Goal: Task Accomplishment & Management: Use online tool/utility

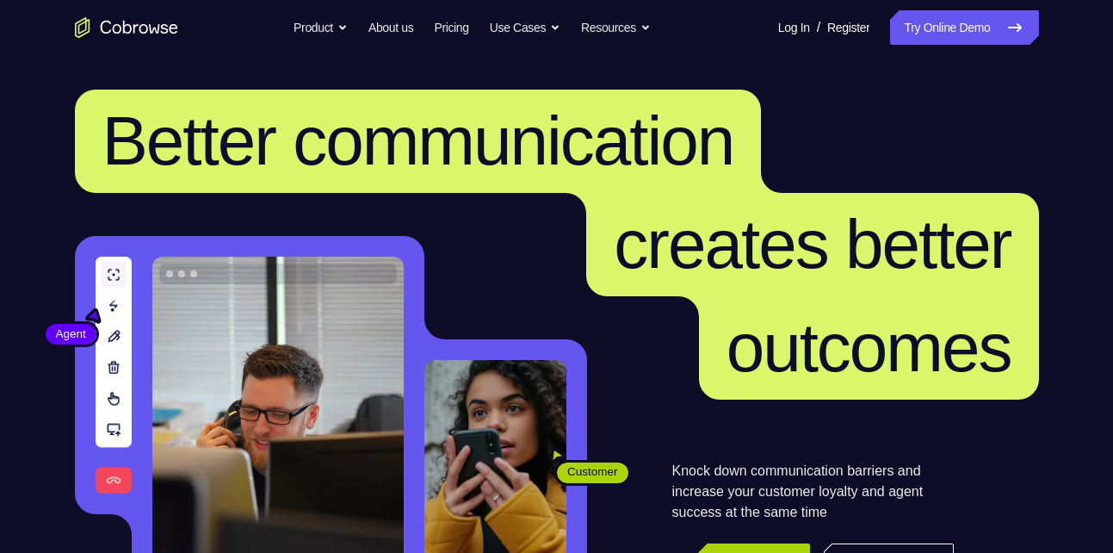
scroll to position [108, 0]
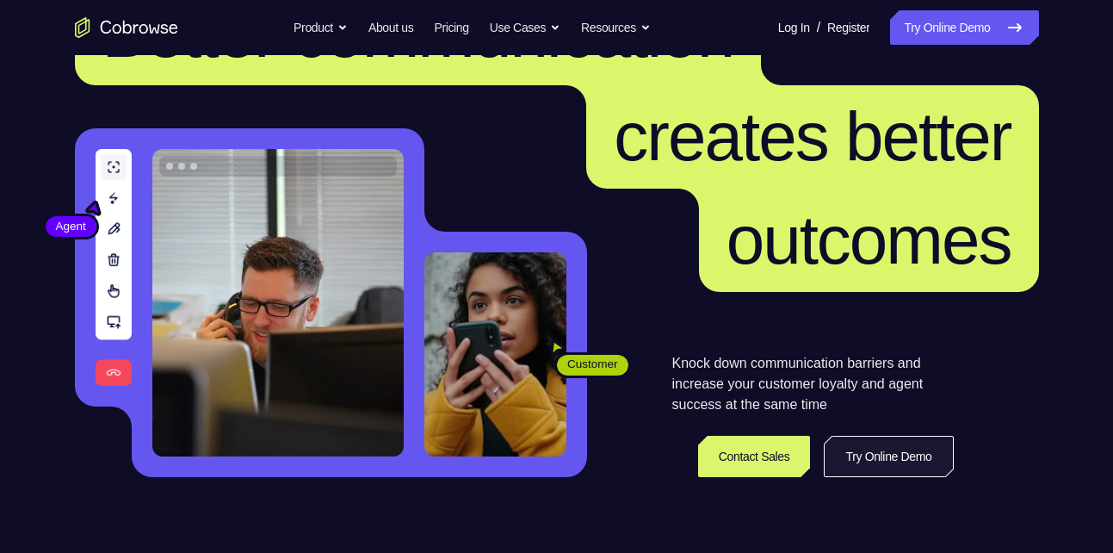
click at [825, 446] on link "Try Online Demo" at bounding box center [888, 456] width 129 height 41
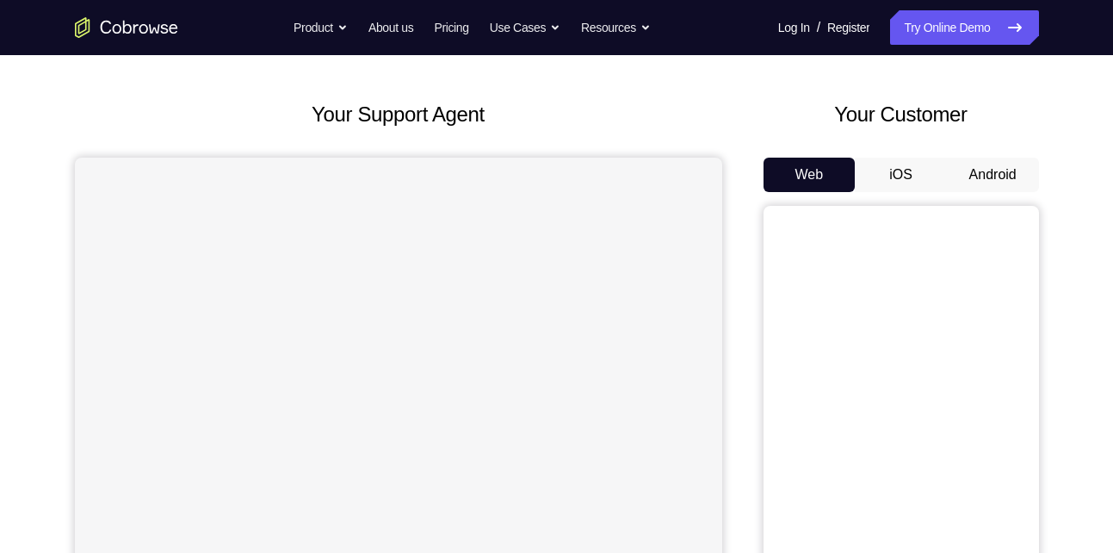
scroll to position [79, 0]
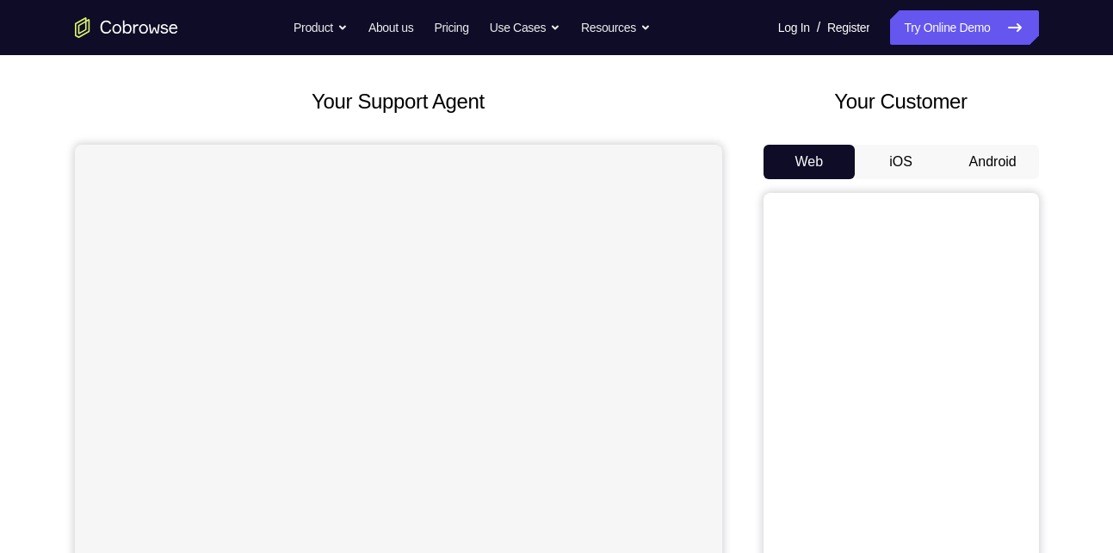
click at [897, 167] on button "iOS" at bounding box center [901, 162] width 92 height 34
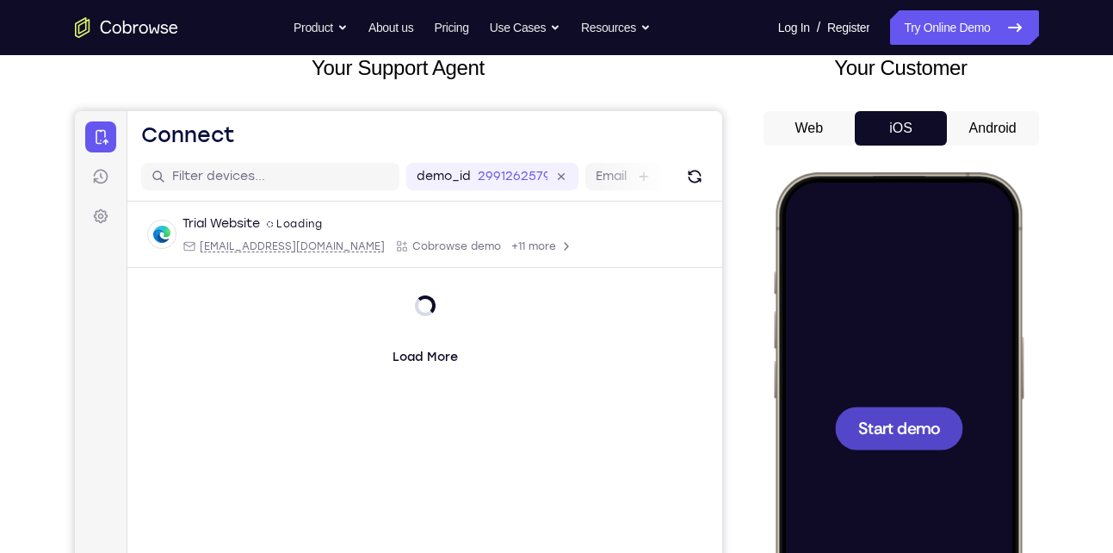
scroll to position [112, 0]
click at [980, 114] on button "Android" at bounding box center [993, 129] width 92 height 34
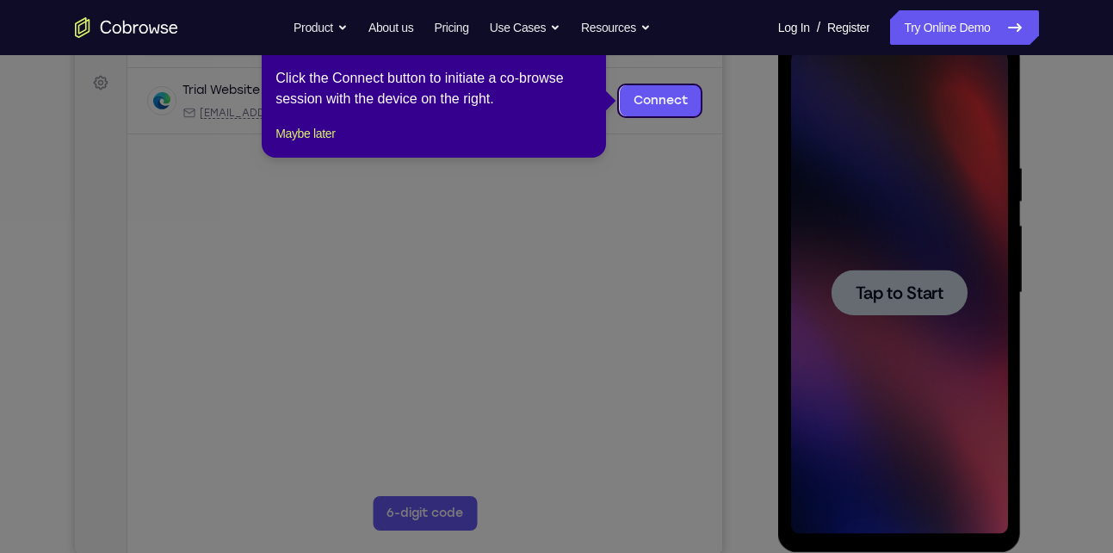
scroll to position [0, 0]
click at [720, 153] on icon at bounding box center [563, 276] width 1126 height 553
click at [881, 294] on icon at bounding box center [563, 276] width 1126 height 553
drag, startPoint x: 788, startPoint y: 157, endPoint x: 633, endPoint y: 100, distance: 165.8
click at [633, 100] on link "Connect" at bounding box center [660, 100] width 82 height 31
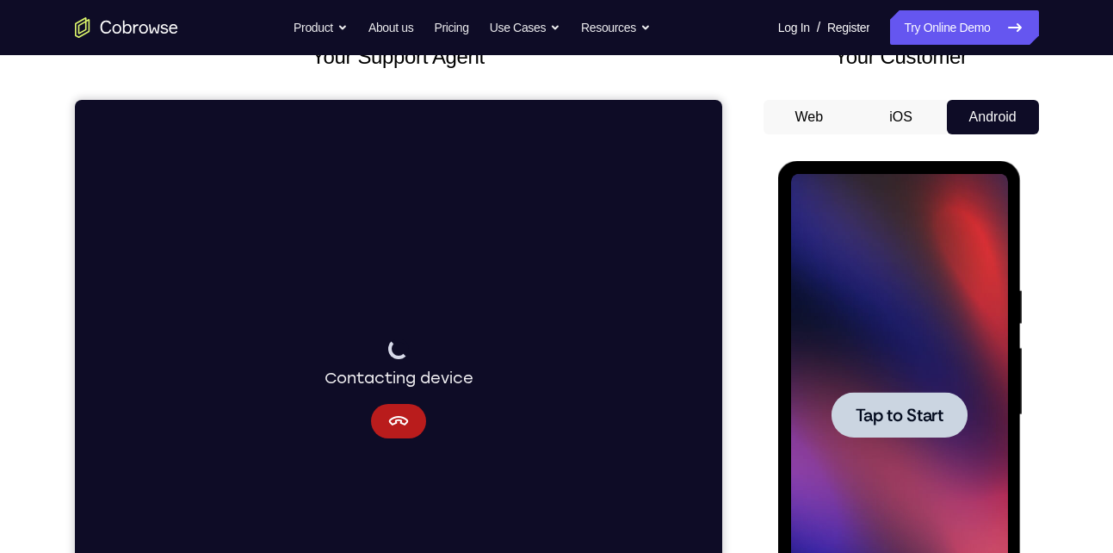
scroll to position [122, 0]
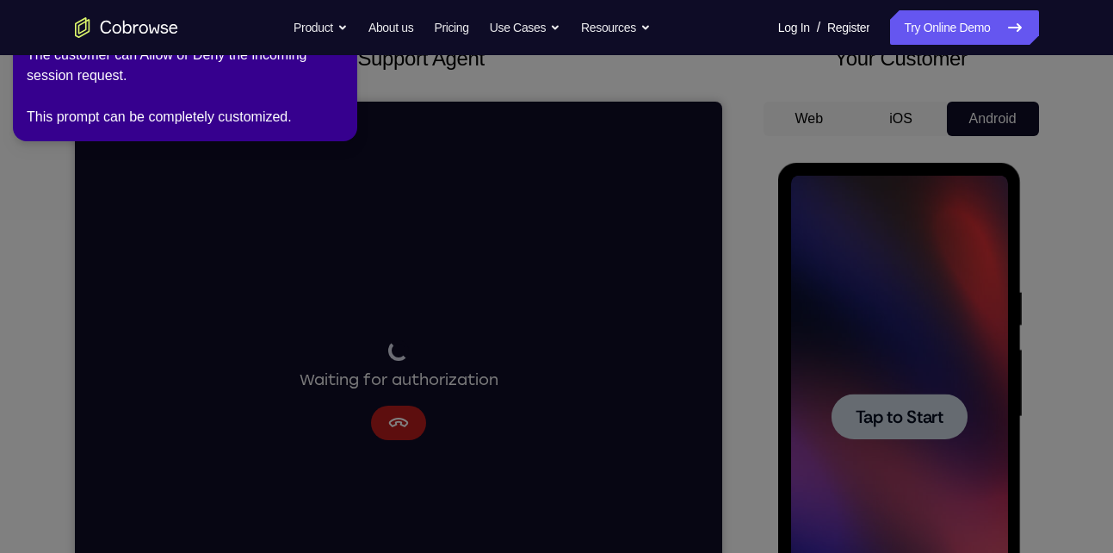
click at [753, 357] on icon at bounding box center [559, 272] width 1133 height 559
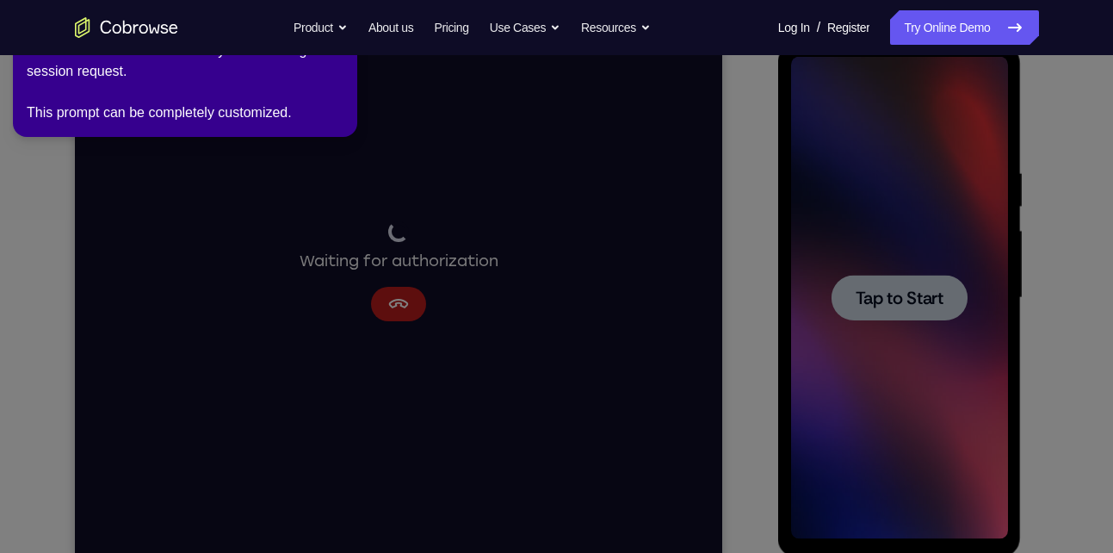
scroll to position [243, 0]
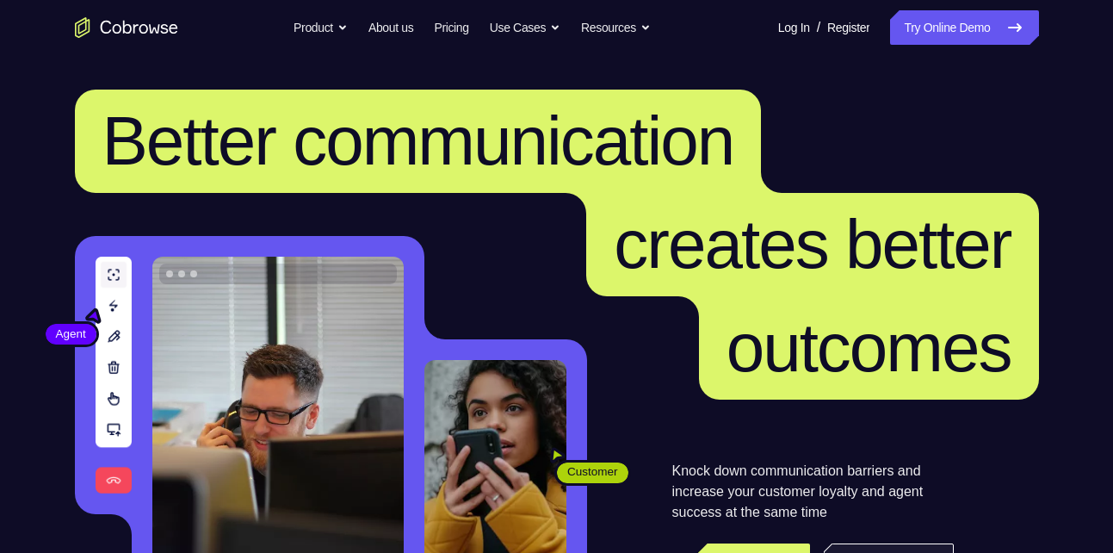
scroll to position [108, 0]
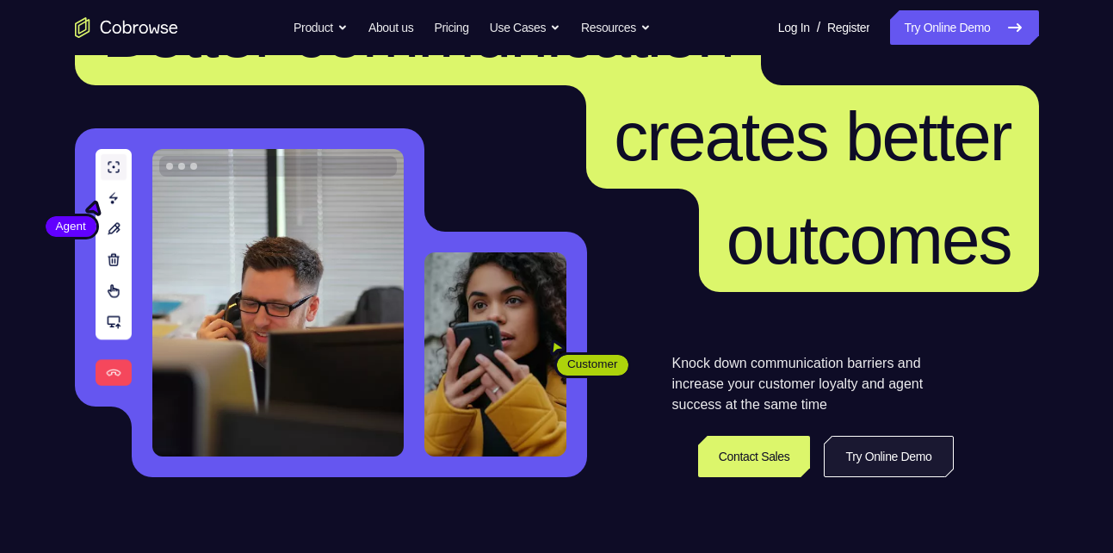
click at [889, 470] on link "Try Online Demo" at bounding box center [888, 456] width 129 height 41
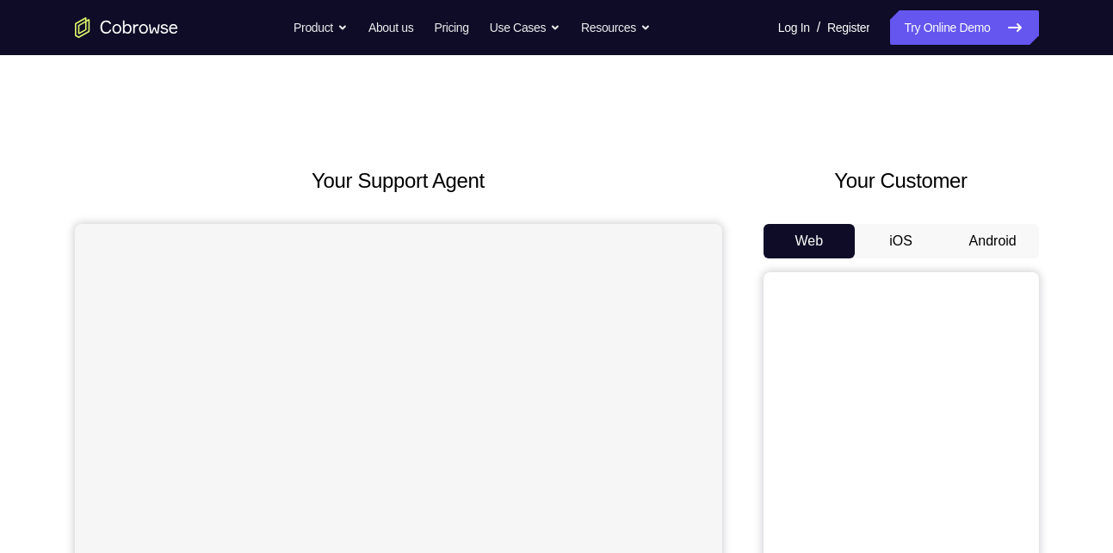
click at [980, 239] on button "Android" at bounding box center [993, 241] width 92 height 34
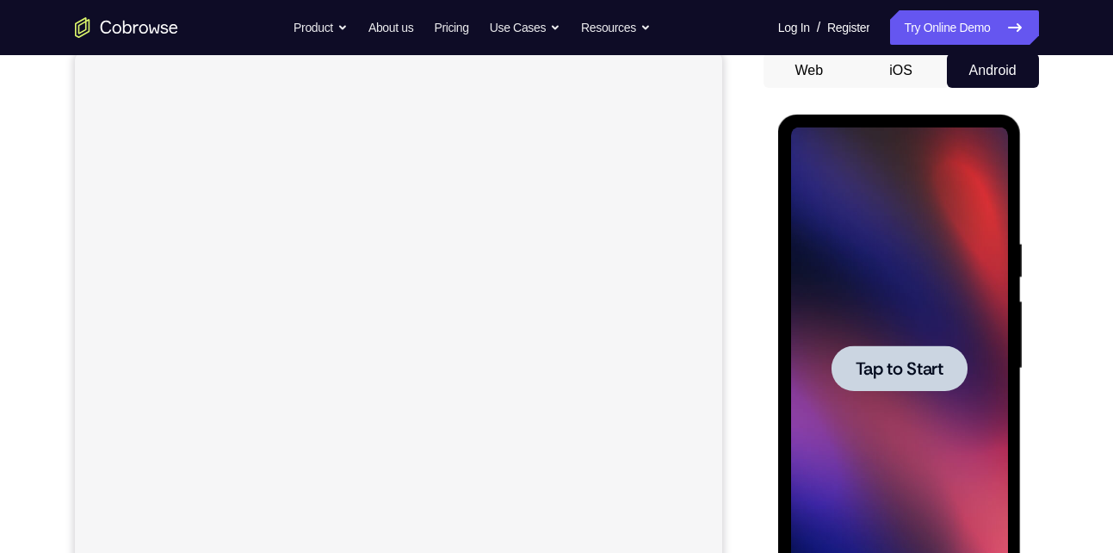
click at [895, 369] on span "Tap to Start" at bounding box center [900, 368] width 88 height 17
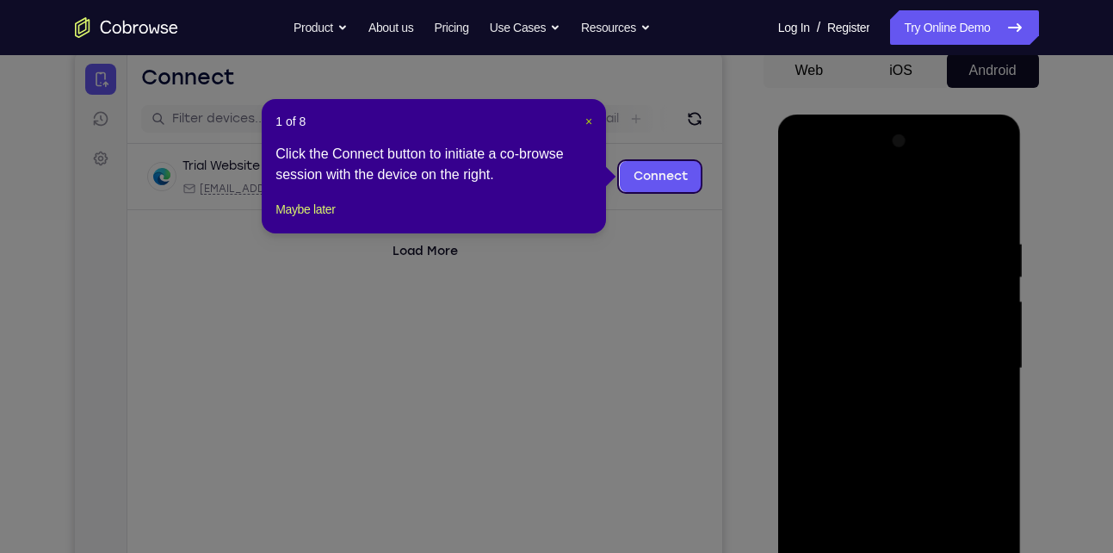
click at [585, 121] on span "×" at bounding box center [588, 121] width 7 height 14
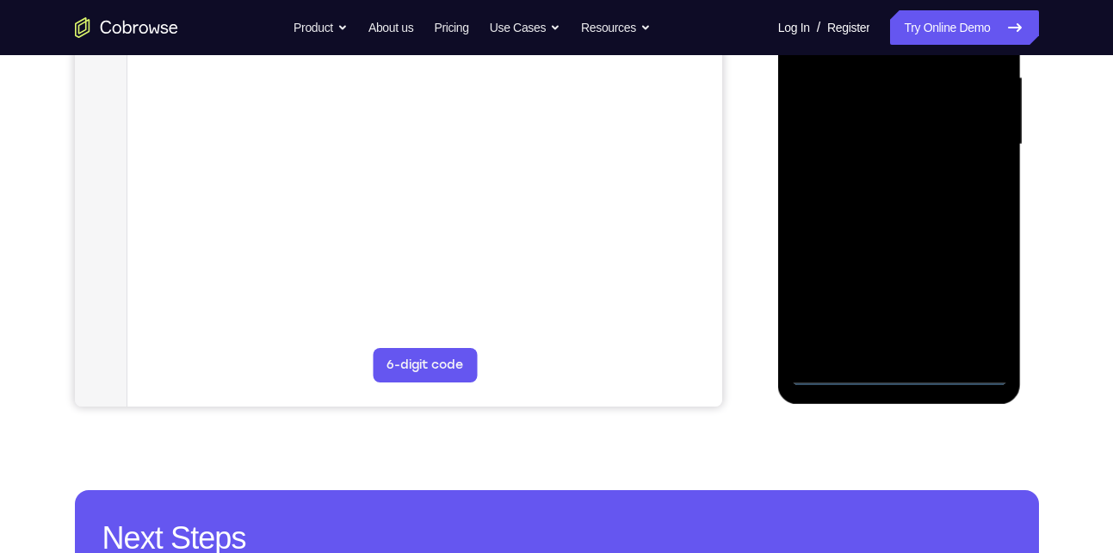
scroll to position [398, 0]
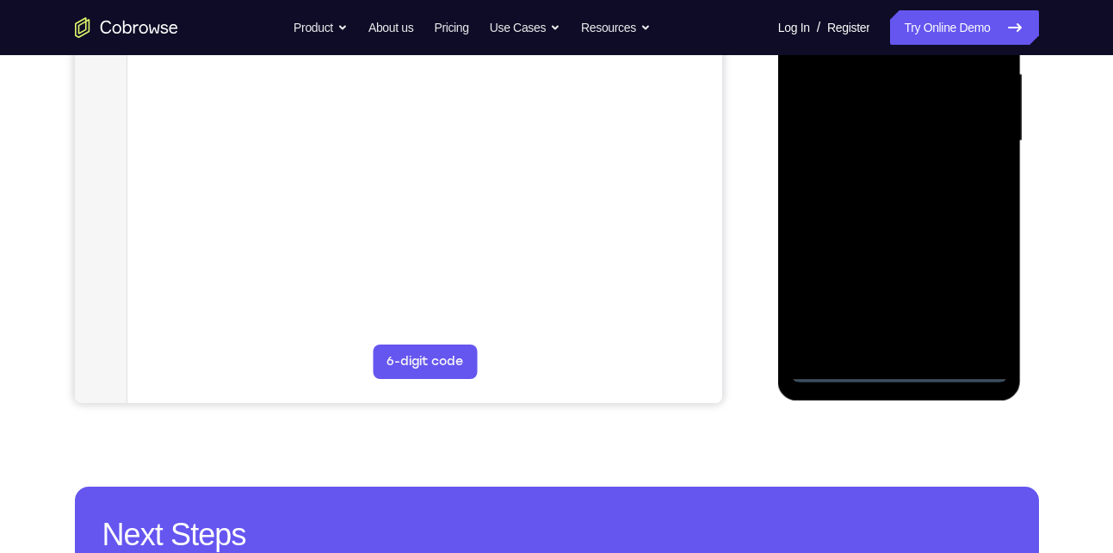
click at [895, 369] on div at bounding box center [899, 141] width 217 height 482
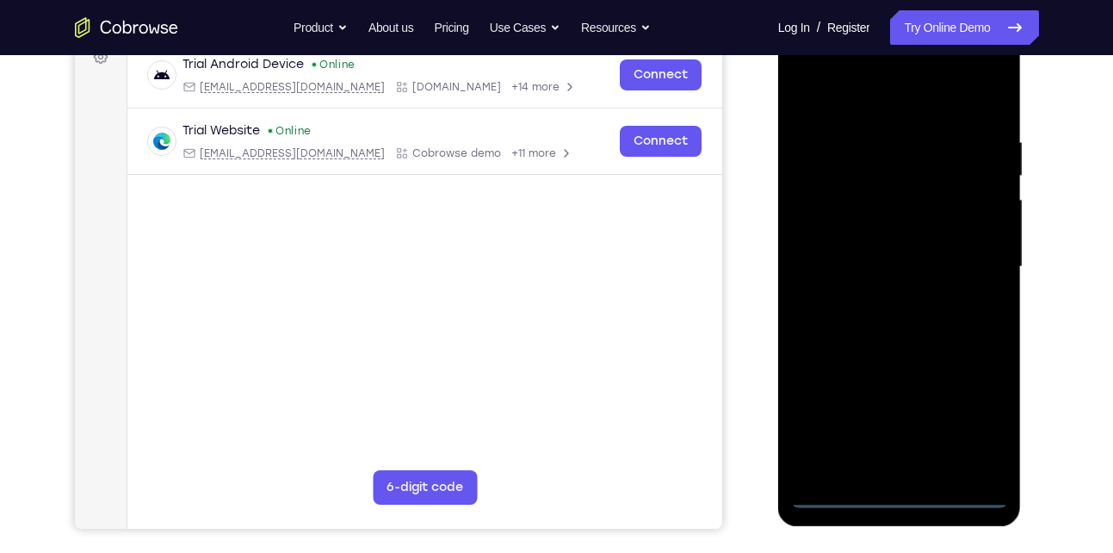
scroll to position [268, 0]
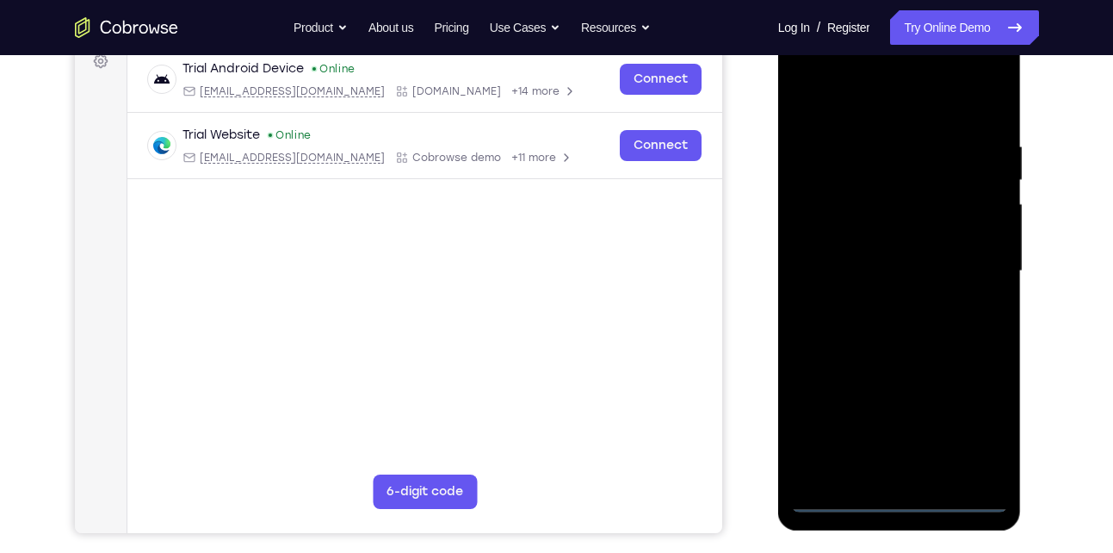
click at [967, 422] on div at bounding box center [899, 271] width 217 height 482
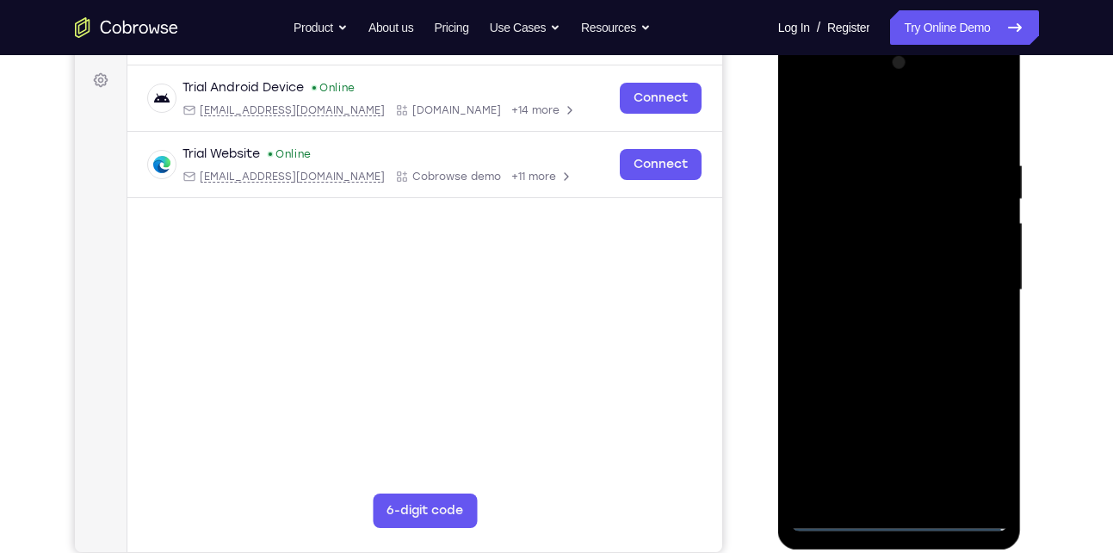
scroll to position [245, 0]
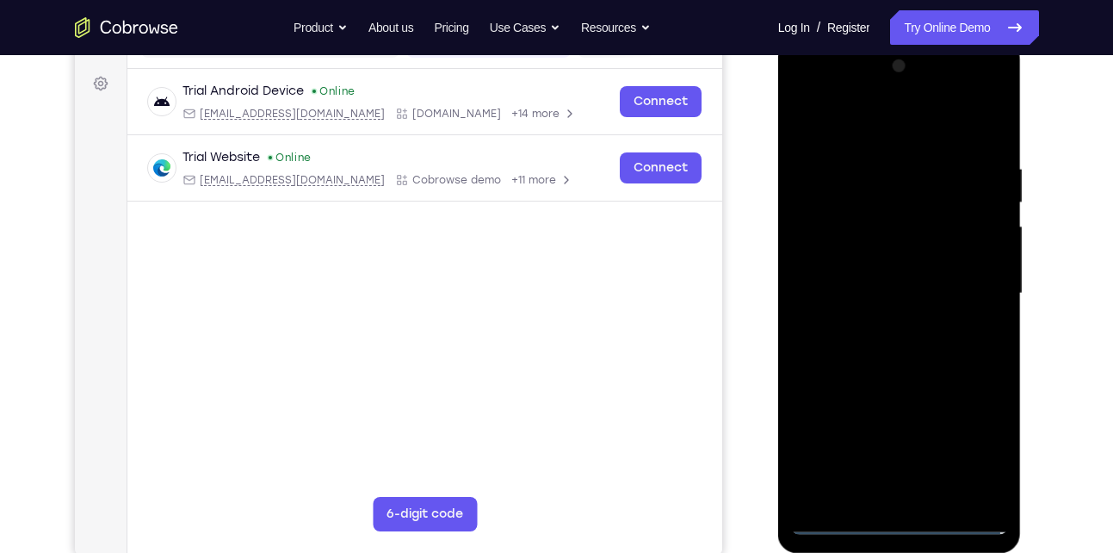
click at [886, 137] on div at bounding box center [899, 294] width 217 height 482
click at [959, 281] on div at bounding box center [899, 294] width 217 height 482
click at [886, 325] on div at bounding box center [899, 294] width 217 height 482
click at [880, 276] on div at bounding box center [899, 294] width 217 height 482
click at [881, 267] on div at bounding box center [899, 294] width 217 height 482
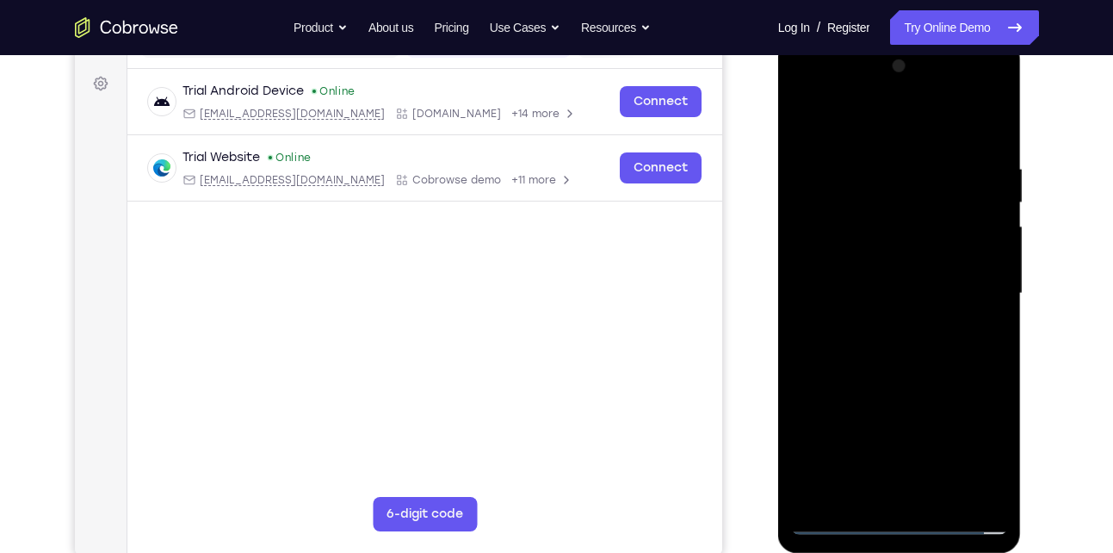
click at [879, 294] on div at bounding box center [899, 294] width 217 height 482
click at [988, 149] on div at bounding box center [899, 294] width 217 height 482
drag, startPoint x: 898, startPoint y: 119, endPoint x: 893, endPoint y: 53, distance: 65.6
click at [893, 53] on div at bounding box center [899, 294] width 217 height 482
click at [938, 491] on div at bounding box center [899, 294] width 217 height 482
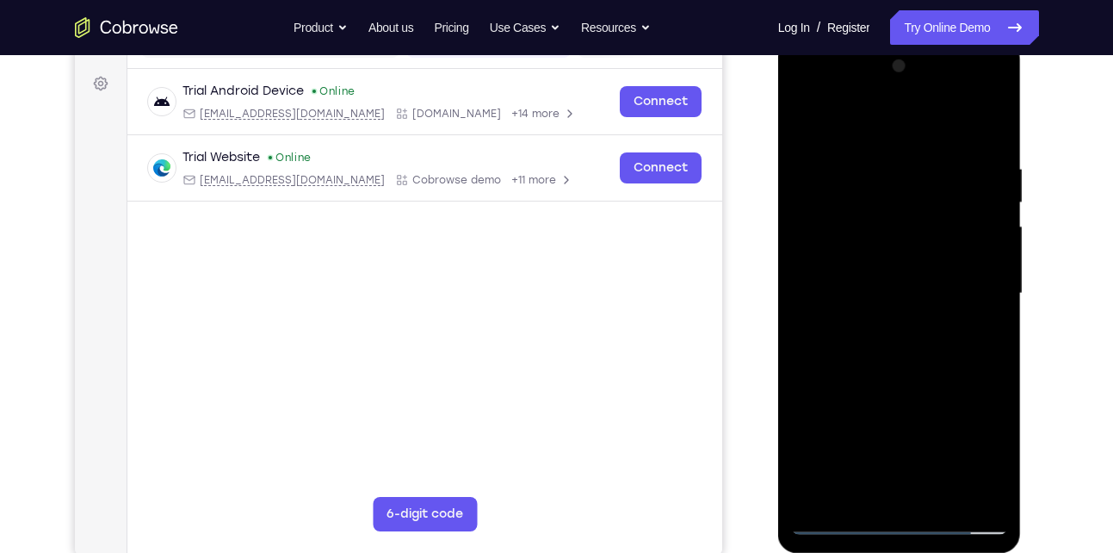
click at [897, 386] on div at bounding box center [899, 294] width 217 height 482
click at [908, 274] on div at bounding box center [899, 294] width 217 height 482
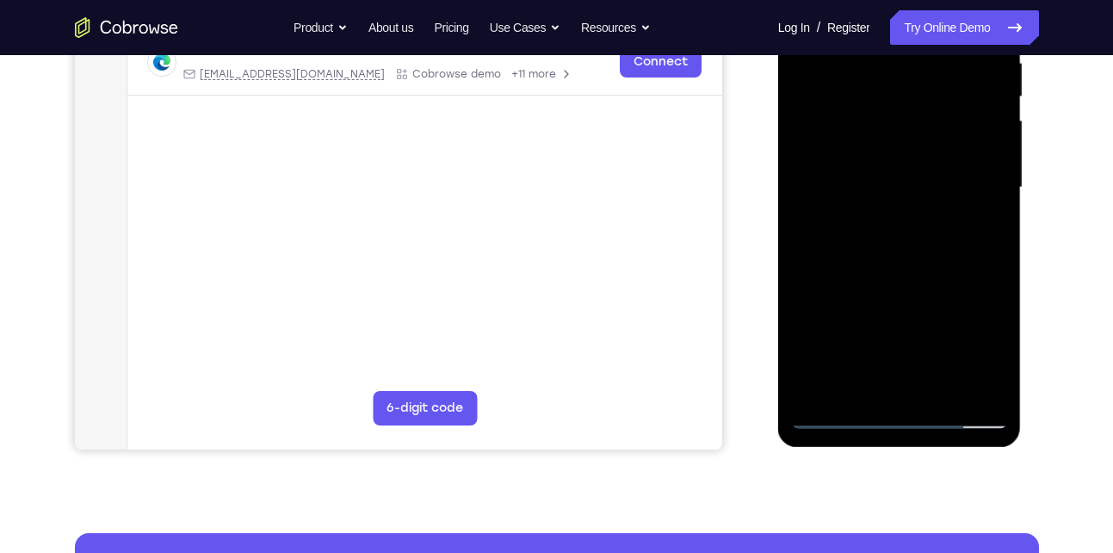
scroll to position [354, 0]
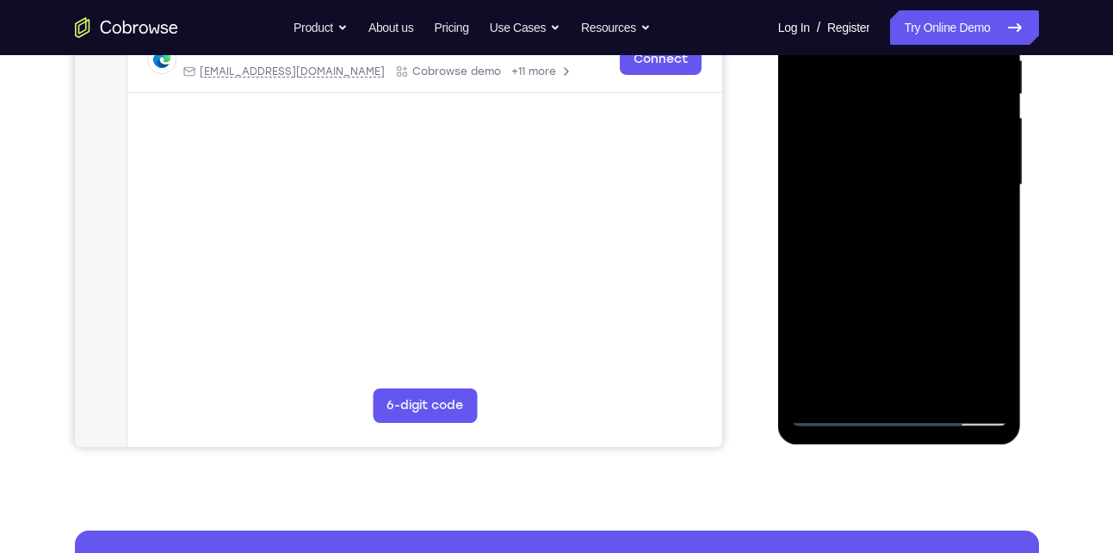
click at [878, 374] on div at bounding box center [899, 185] width 217 height 482
click at [843, 409] on div at bounding box center [899, 185] width 217 height 482
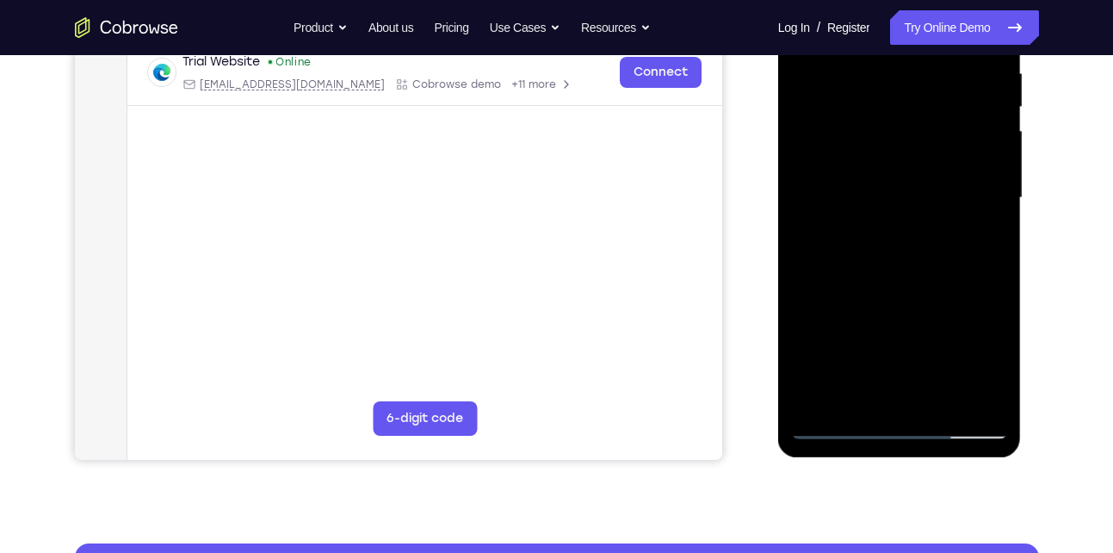
scroll to position [338, 0]
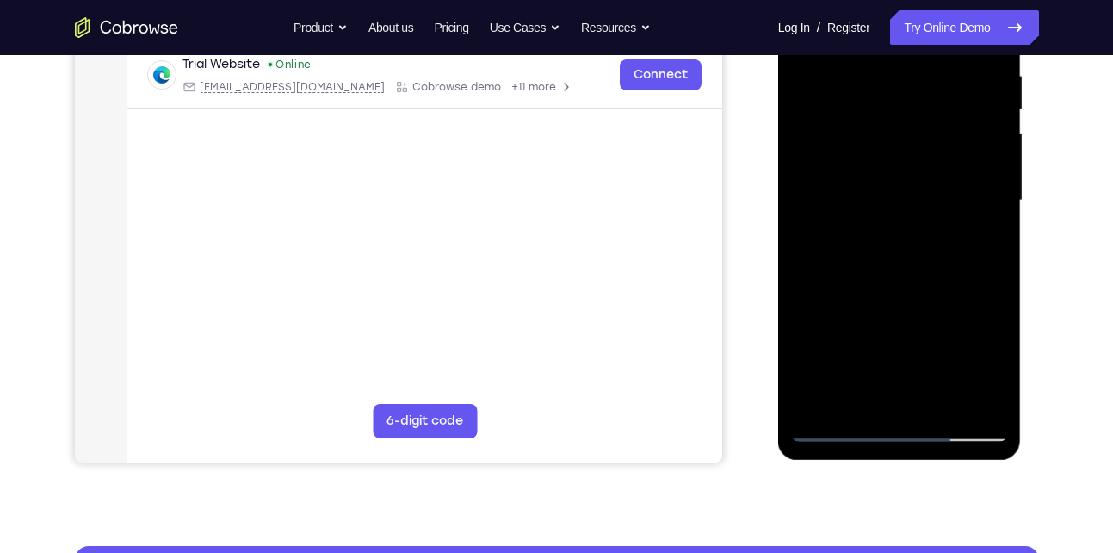
click at [908, 219] on div at bounding box center [899, 201] width 217 height 482
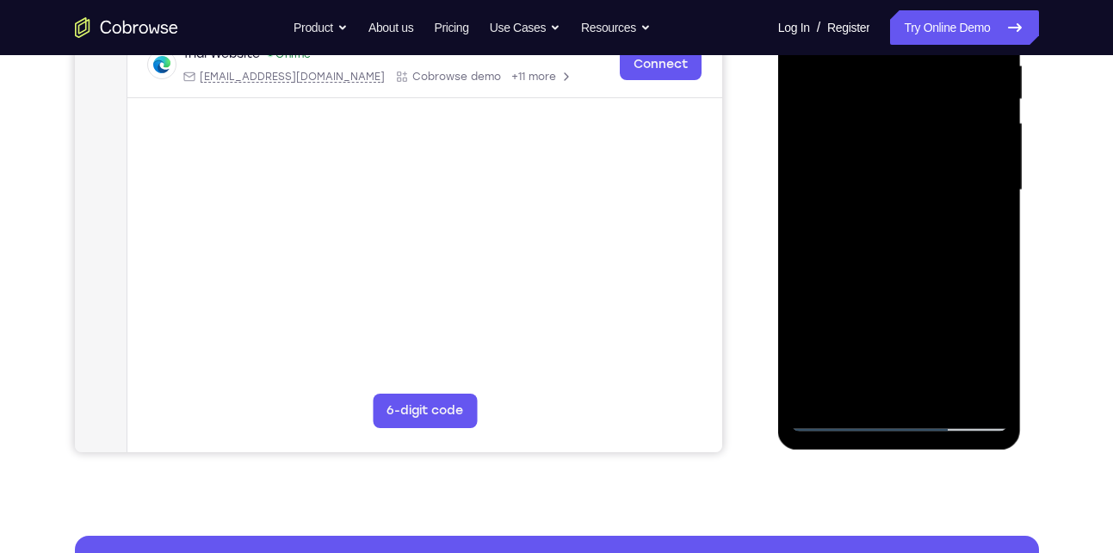
scroll to position [346, 0]
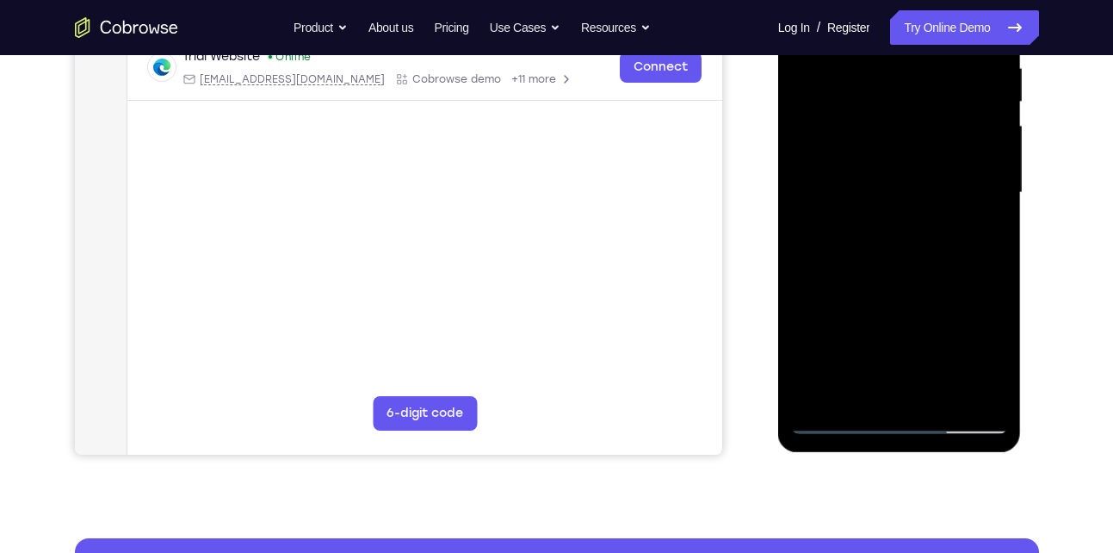
click at [855, 388] on div at bounding box center [899, 193] width 217 height 482
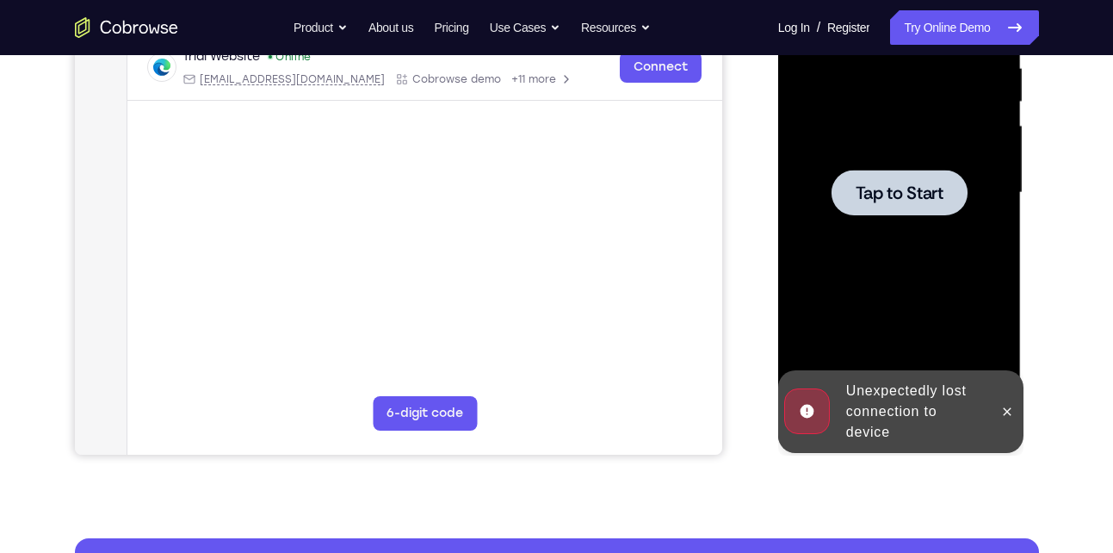
click at [881, 184] on span "Tap to Start" at bounding box center [900, 192] width 88 height 17
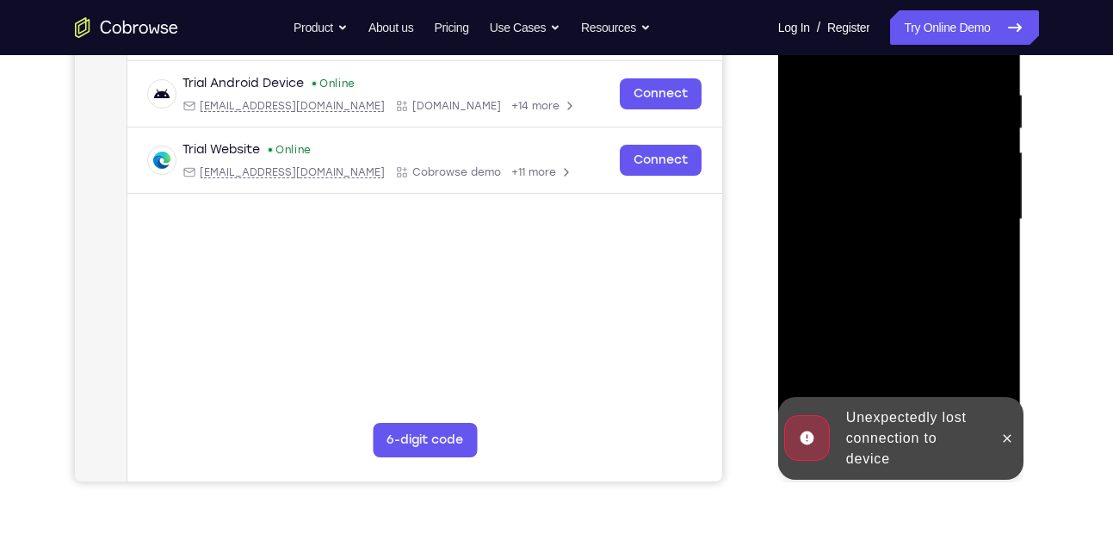
scroll to position [386, 0]
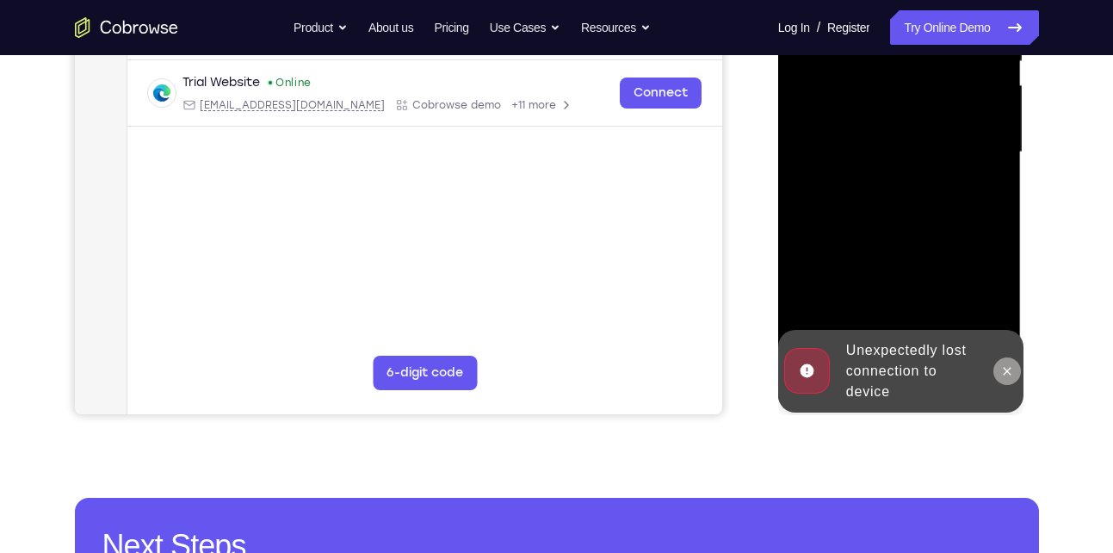
click at [1005, 368] on icon at bounding box center [1008, 371] width 8 height 8
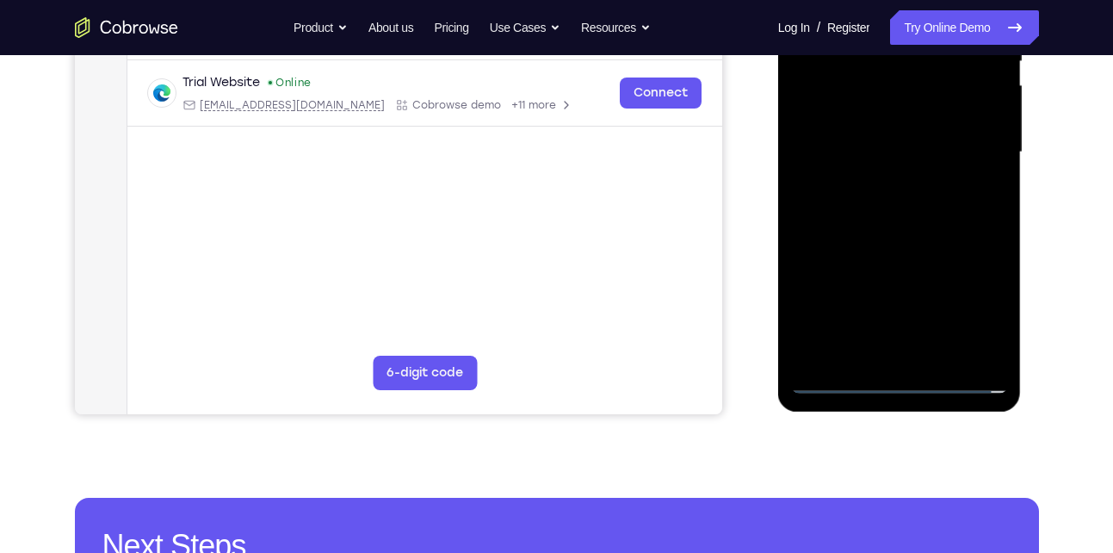
click at [904, 380] on div at bounding box center [899, 152] width 217 height 482
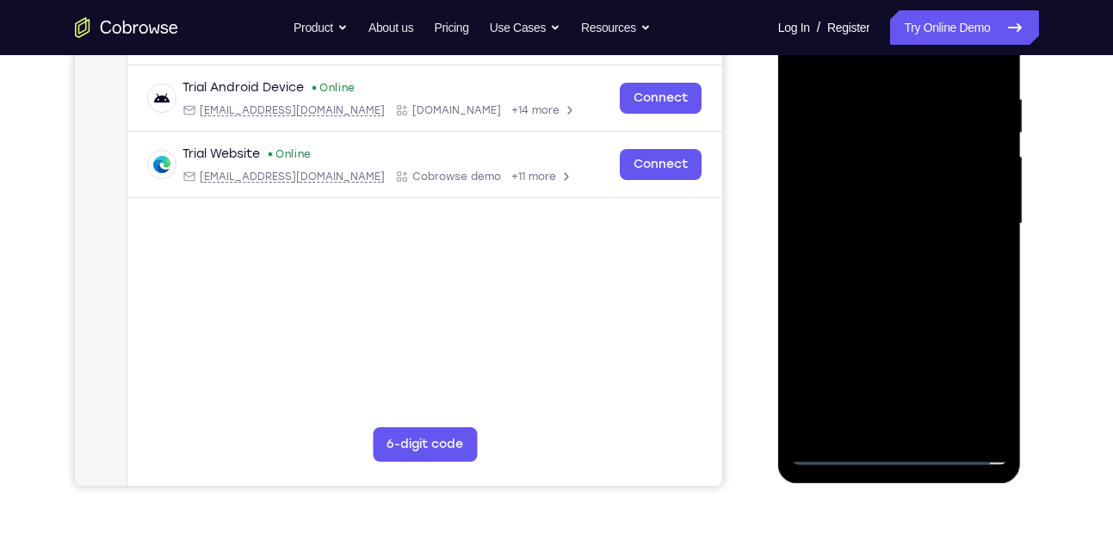
scroll to position [312, 0]
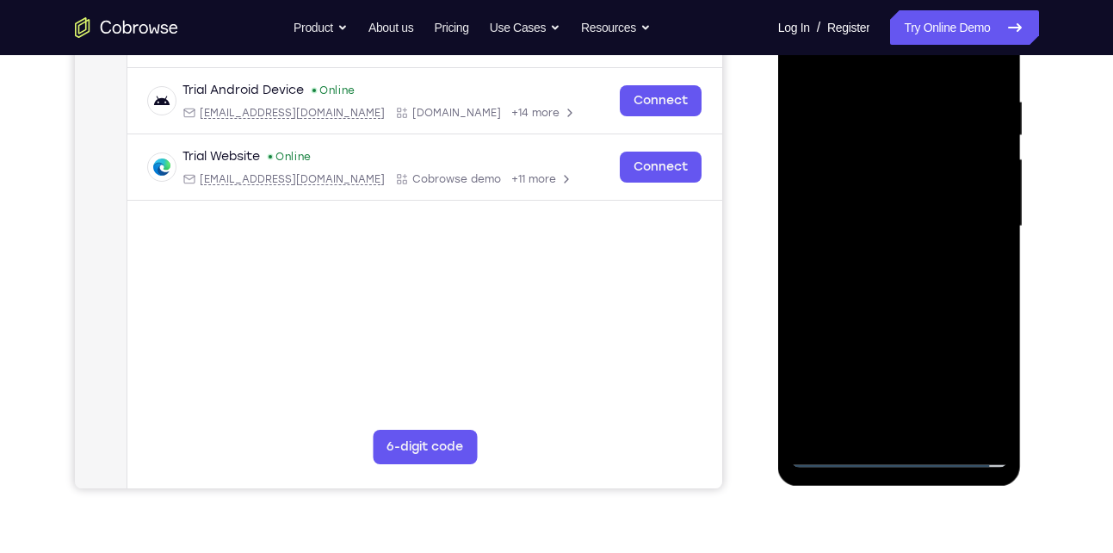
click at [978, 376] on div at bounding box center [899, 226] width 217 height 482
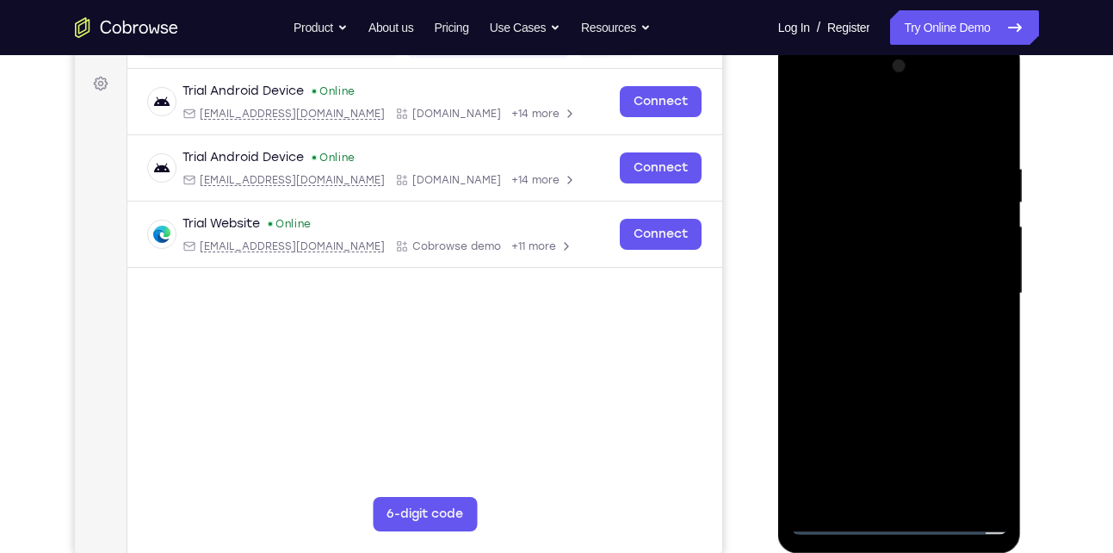
scroll to position [238, 0]
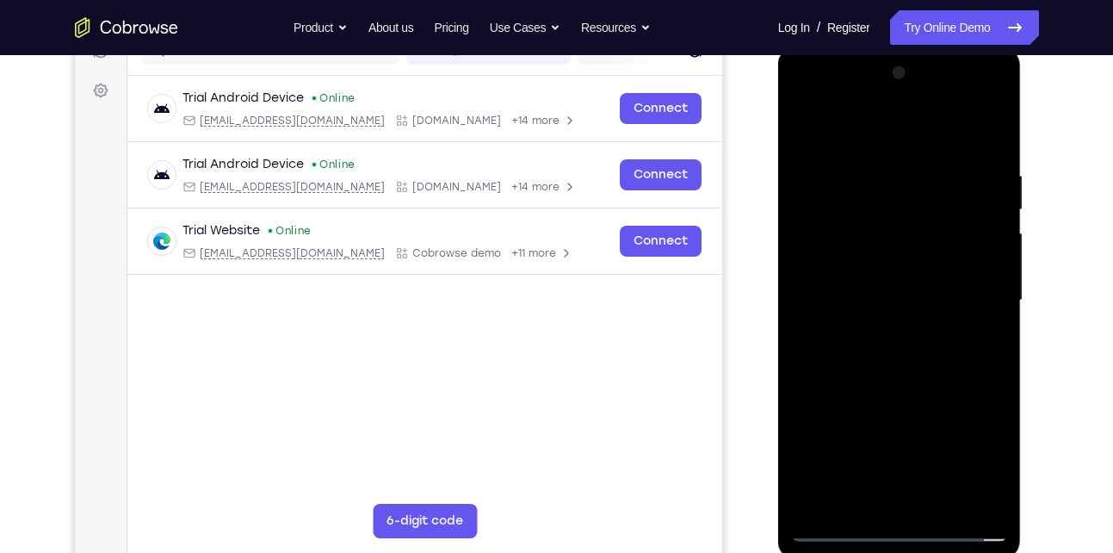
click at [916, 143] on div at bounding box center [899, 300] width 217 height 482
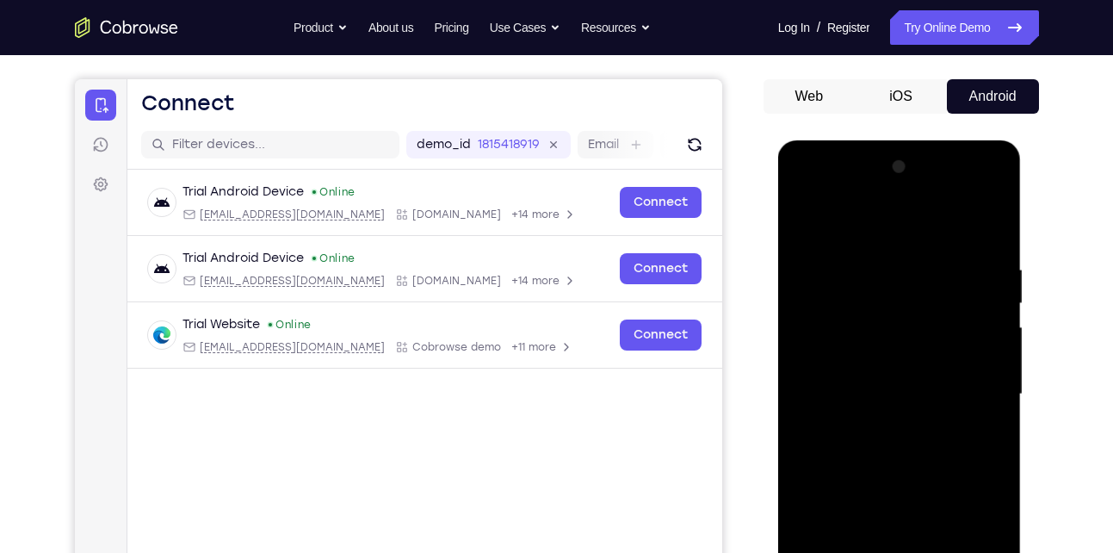
scroll to position [144, 0]
click at [970, 383] on div at bounding box center [899, 395] width 217 height 482
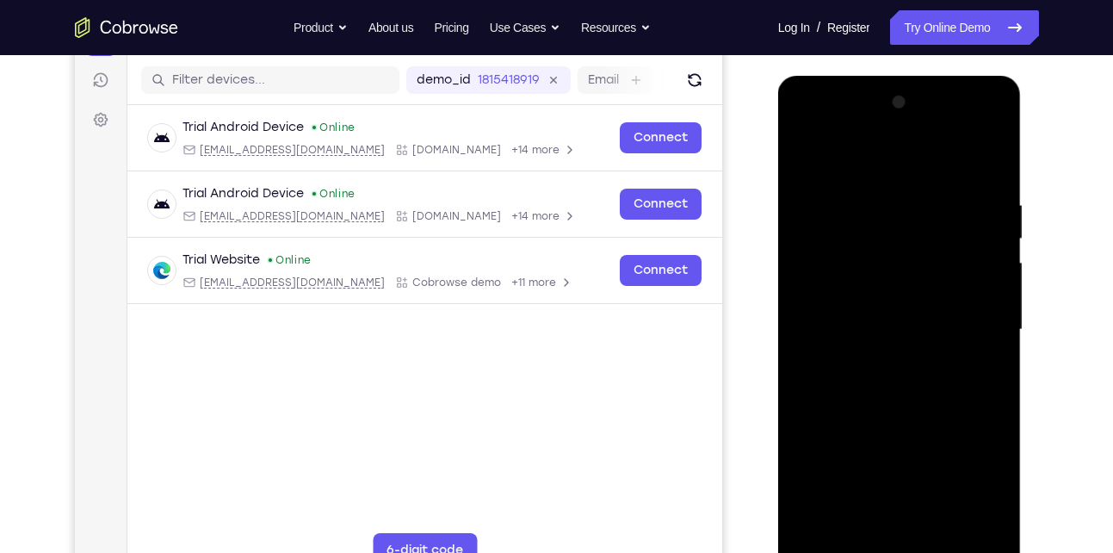
scroll to position [210, 0]
click at [880, 355] on div at bounding box center [899, 329] width 217 height 482
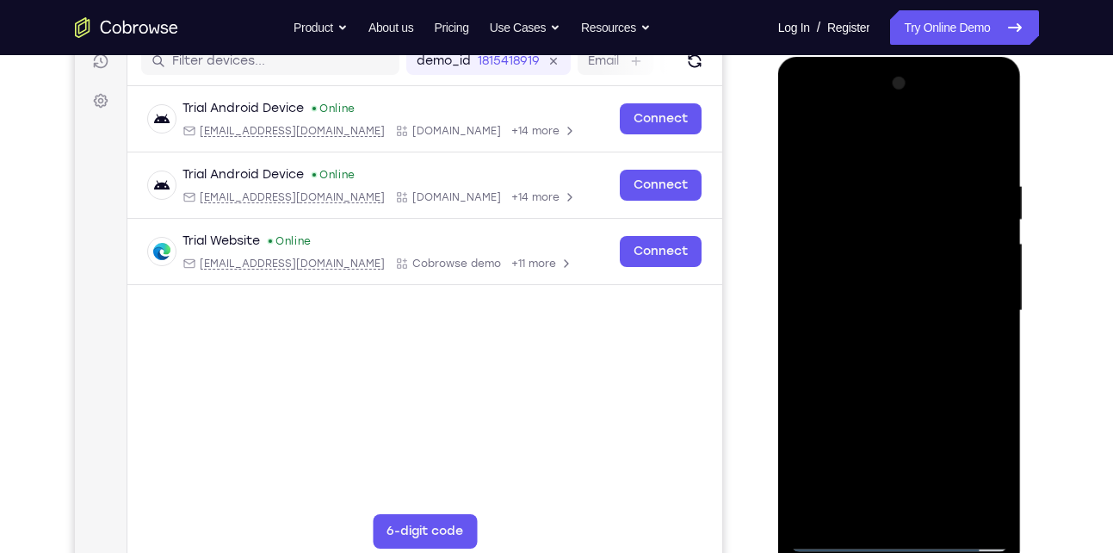
scroll to position [229, 0]
click at [917, 305] on div at bounding box center [899, 310] width 217 height 482
click at [905, 270] on div at bounding box center [899, 310] width 217 height 482
click at [903, 306] on div at bounding box center [899, 310] width 217 height 482
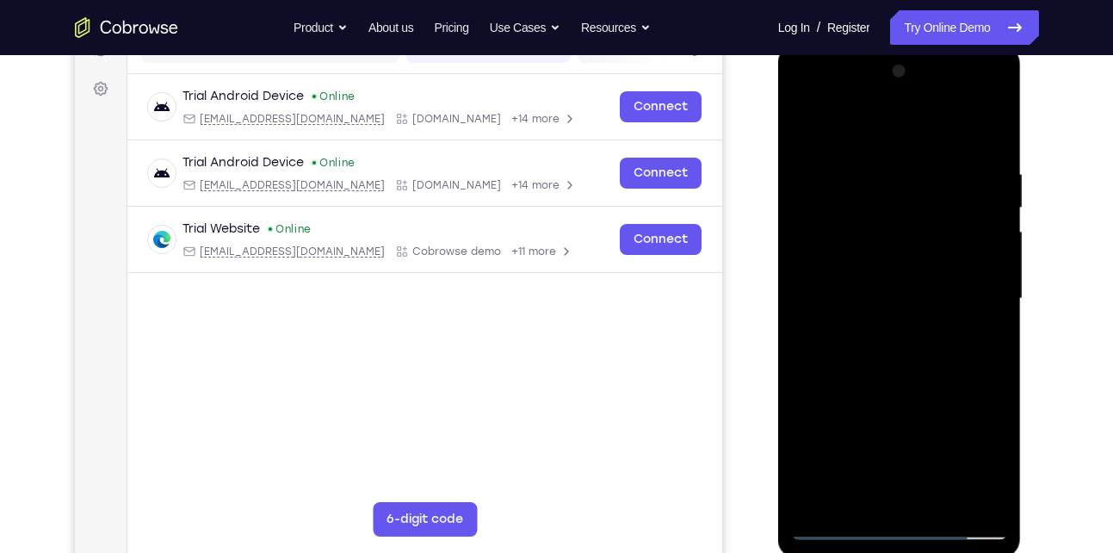
scroll to position [242, 0]
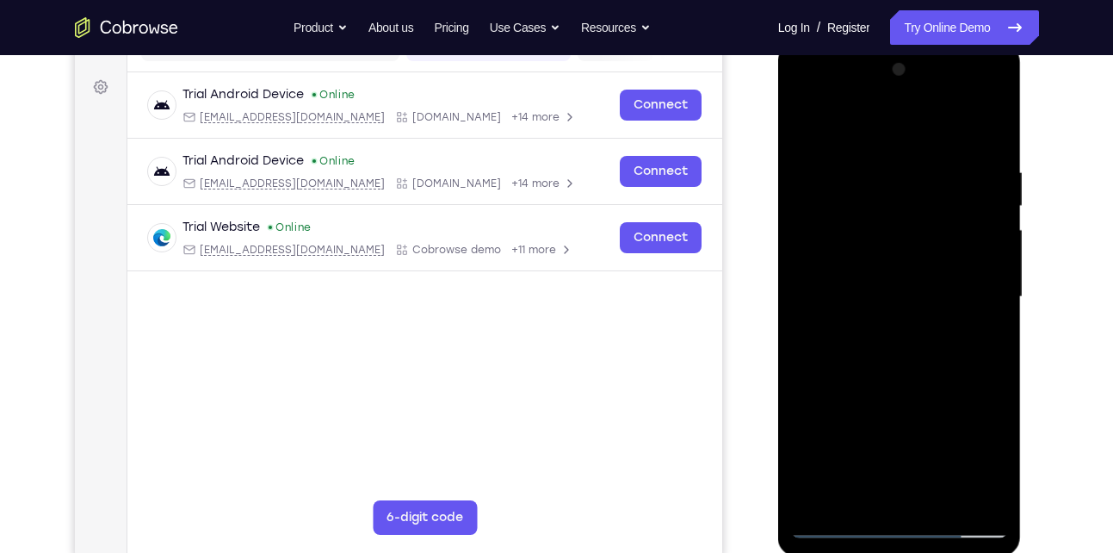
click at [992, 152] on div at bounding box center [899, 297] width 217 height 482
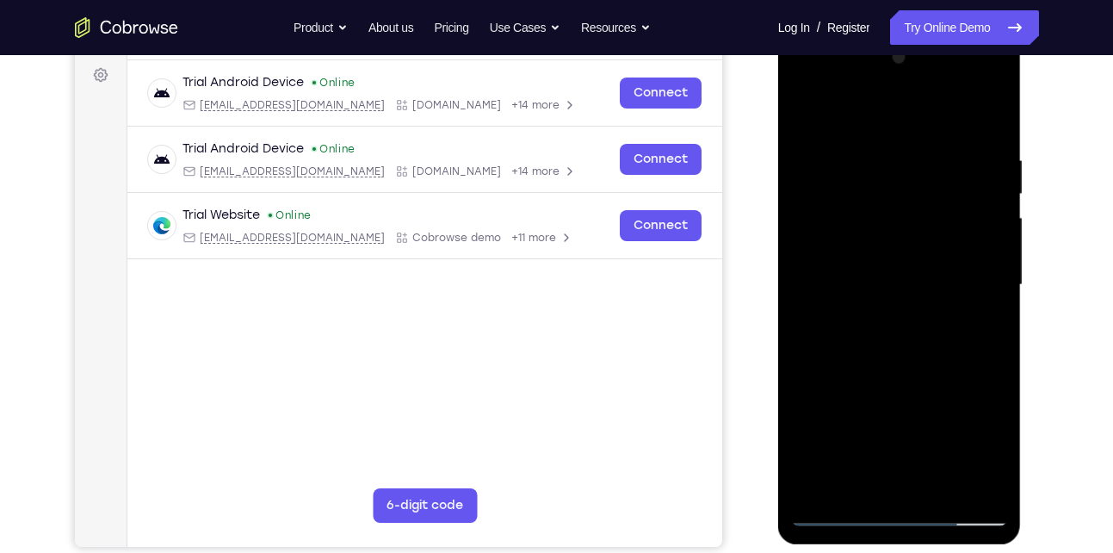
scroll to position [266, 0]
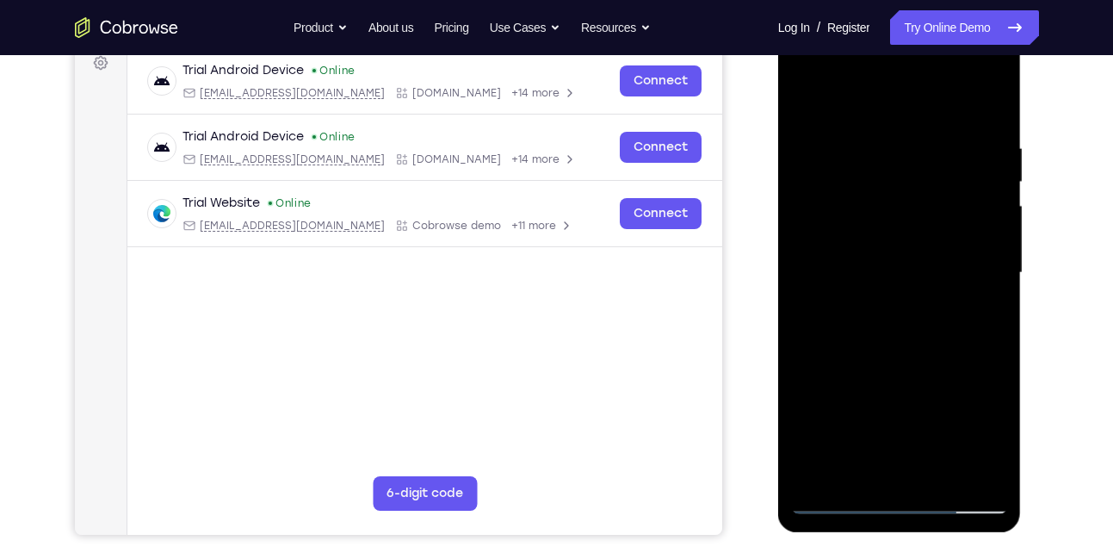
click at [943, 474] on div at bounding box center [899, 273] width 217 height 482
click at [910, 365] on div at bounding box center [899, 273] width 217 height 482
click at [913, 296] on div at bounding box center [899, 273] width 217 height 482
click at [881, 467] on div at bounding box center [899, 273] width 217 height 482
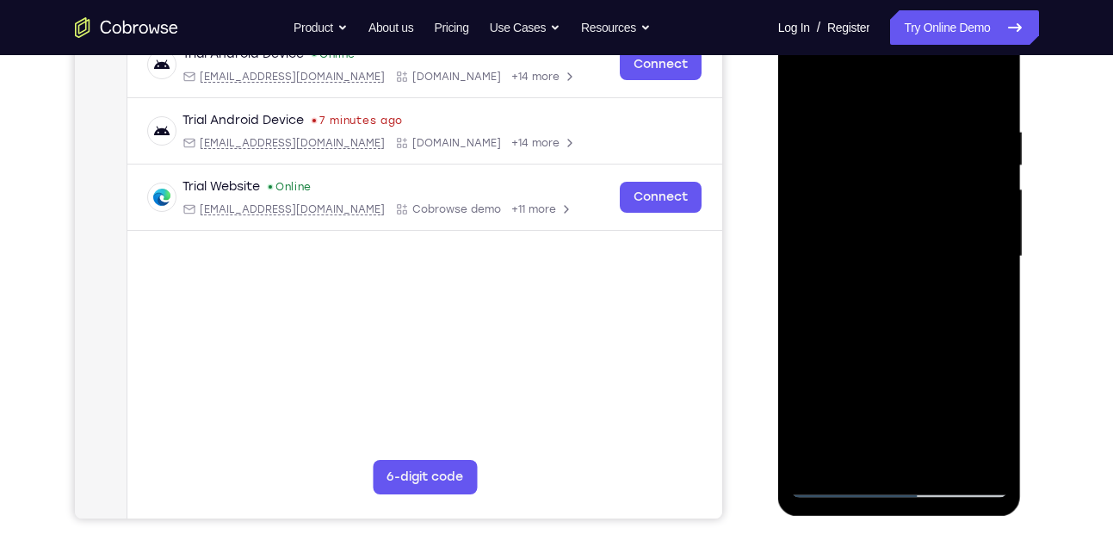
scroll to position [281, 0]
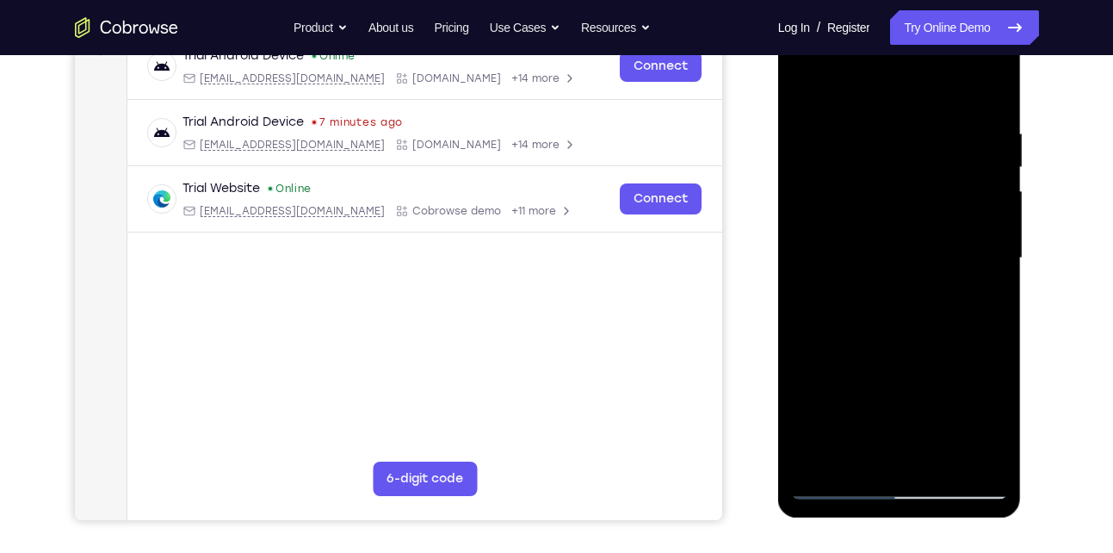
click at [858, 448] on div at bounding box center [899, 258] width 217 height 482
click at [848, 356] on div at bounding box center [899, 258] width 217 height 482
click at [988, 460] on div at bounding box center [899, 258] width 217 height 482
click at [808, 460] on div at bounding box center [899, 258] width 217 height 482
click at [837, 479] on div at bounding box center [899, 258] width 217 height 482
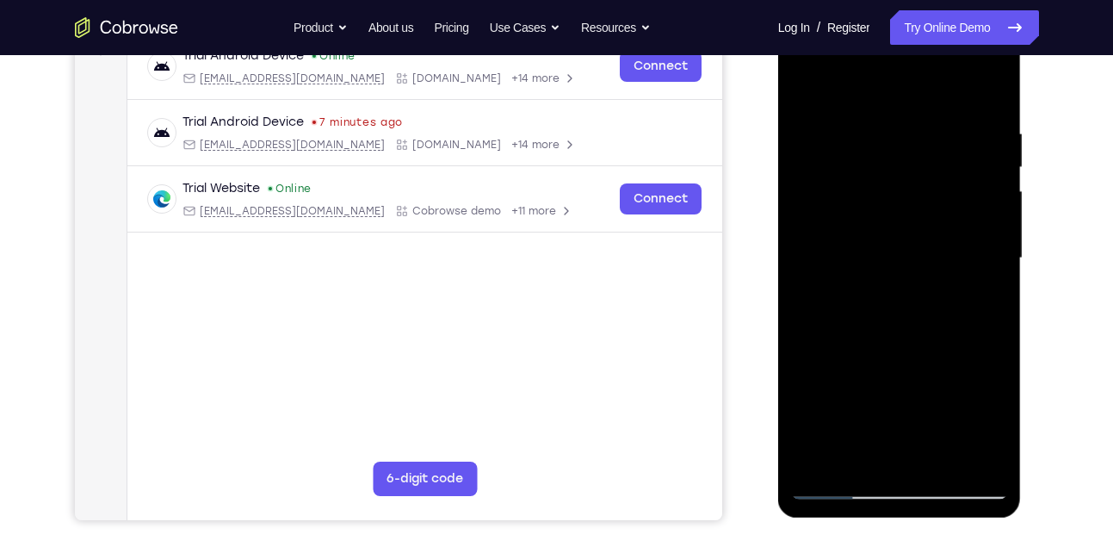
click at [839, 481] on div at bounding box center [899, 258] width 217 height 482
click at [861, 308] on div at bounding box center [899, 258] width 217 height 482
click at [831, 451] on div at bounding box center [899, 258] width 217 height 482
